Goal: Task Accomplishment & Management: Manage account settings

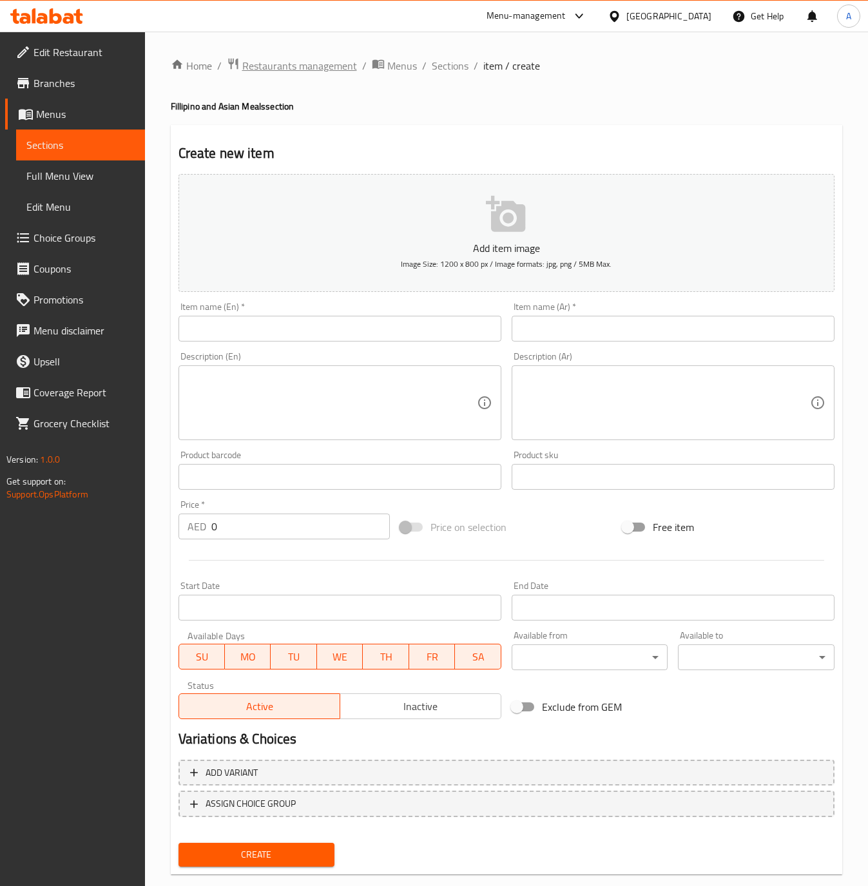
click at [324, 66] on span "Restaurants management" at bounding box center [299, 65] width 115 height 15
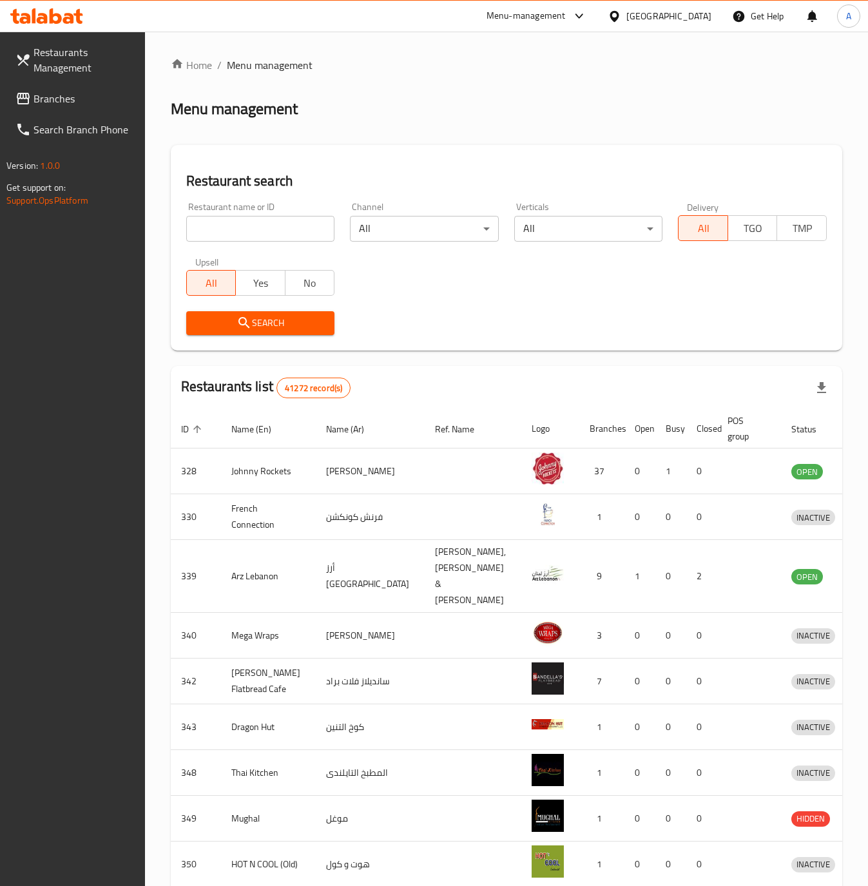
click at [254, 235] on input "search" at bounding box center [260, 229] width 149 height 26
paste input "704079"
type input "704079"
click button "Search" at bounding box center [260, 323] width 149 height 24
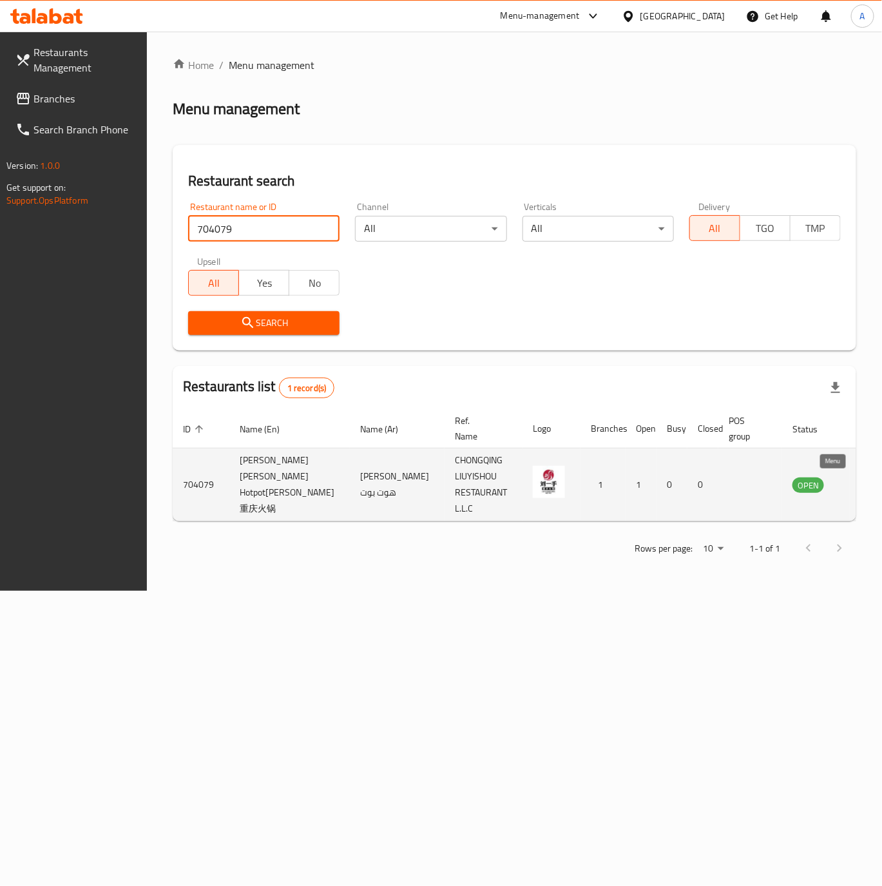
click at [861, 481] on icon "enhanced table" at bounding box center [868, 485] width 14 height 11
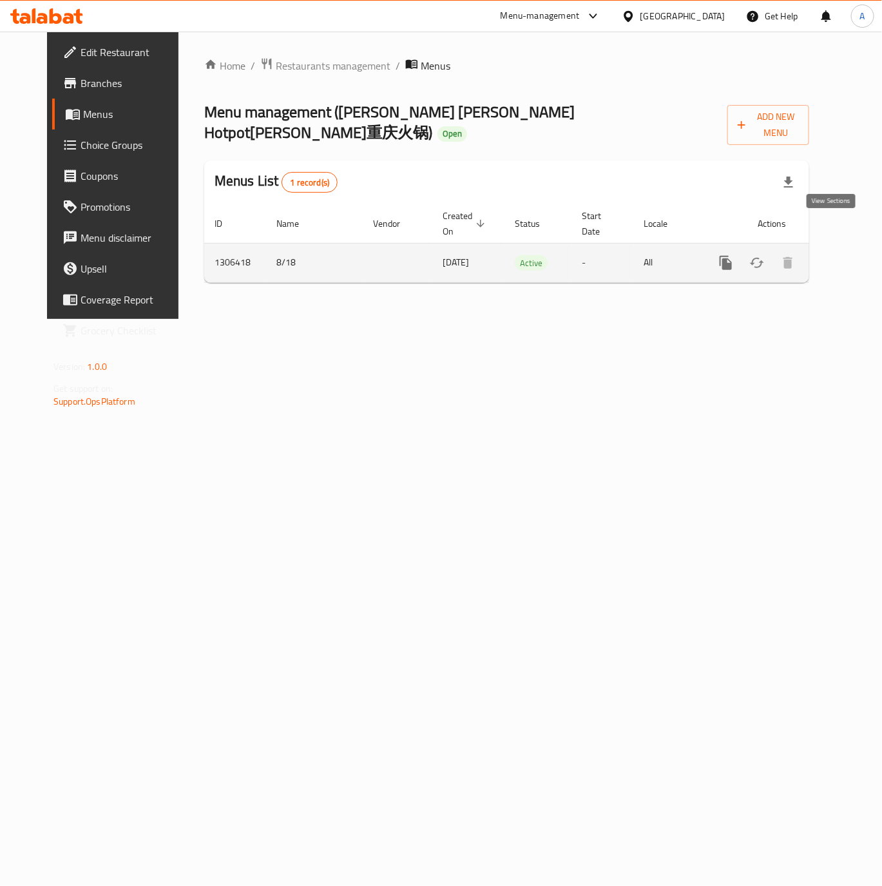
click at [827, 255] on icon "enhanced table" at bounding box center [818, 262] width 15 height 15
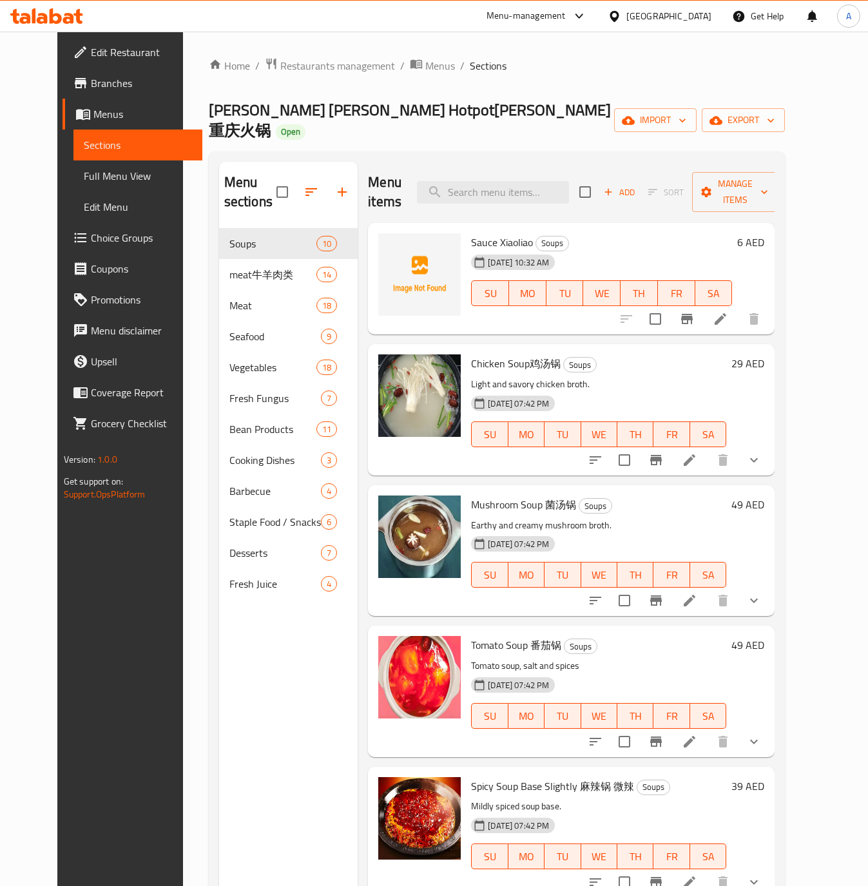
click at [91, 75] on span "Branches" at bounding box center [141, 82] width 101 height 15
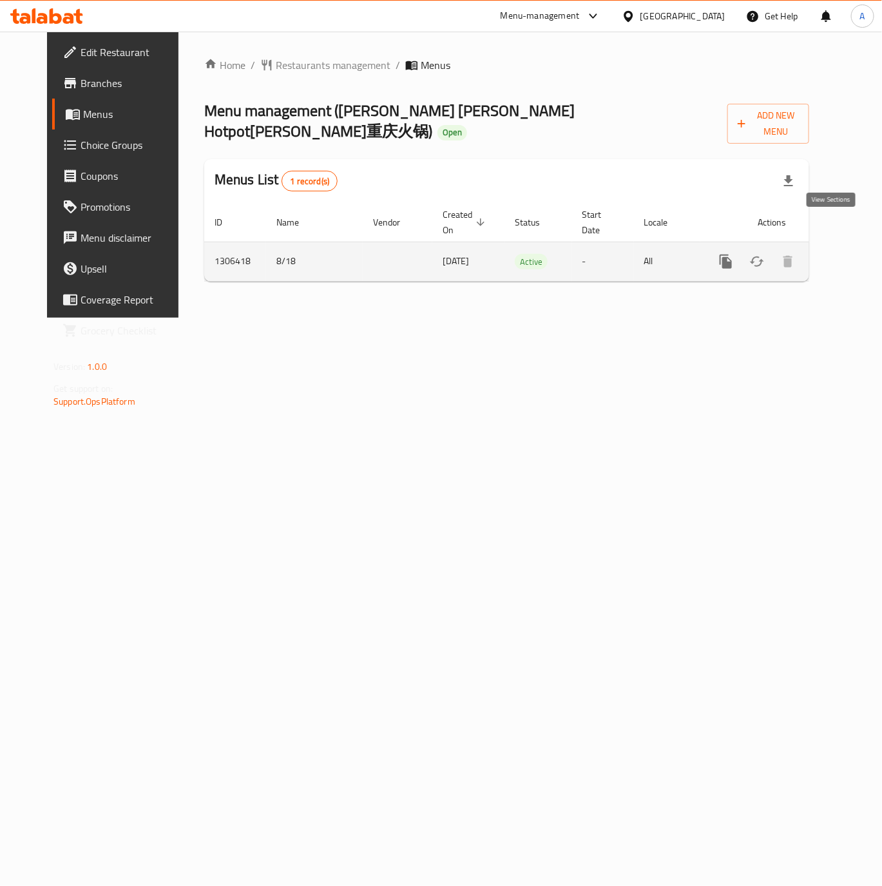
click at [827, 254] on icon "enhanced table" at bounding box center [818, 261] width 15 height 15
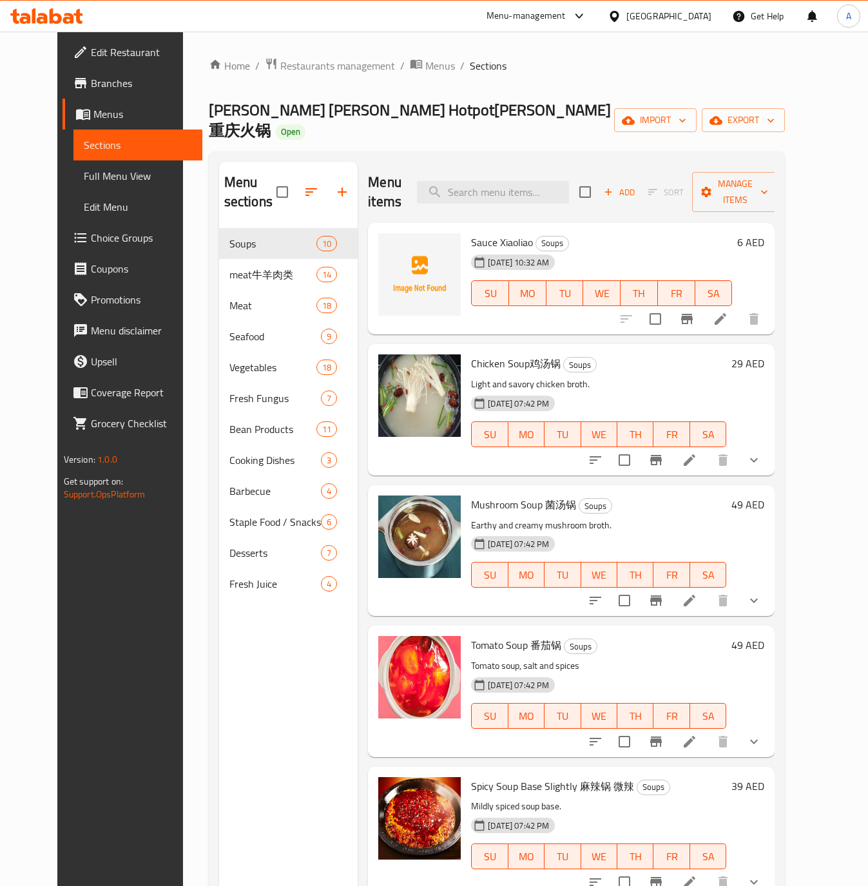
click at [91, 91] on span "Branches" at bounding box center [141, 82] width 101 height 15
